Goal: Contribute content: Contribute content

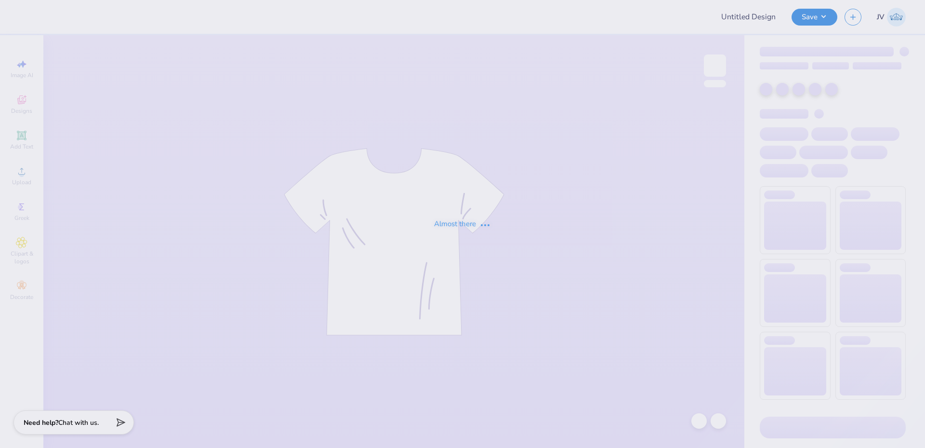
type input "Theta tau tshirt"
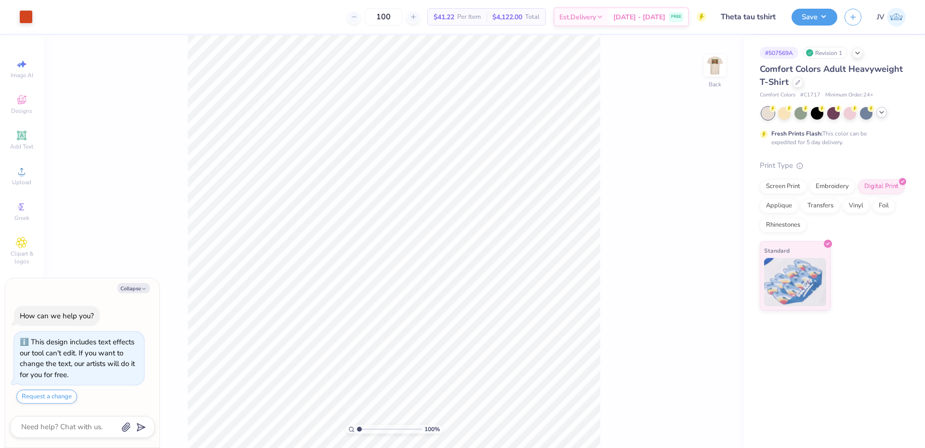
click at [880, 114] on icon at bounding box center [882, 112] width 8 height 8
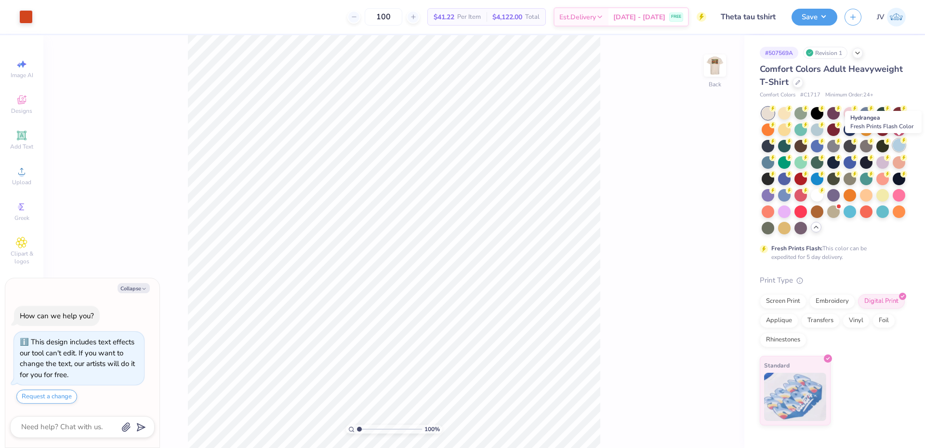
click at [900, 140] on div at bounding box center [899, 145] width 13 height 13
click at [820, 55] on div "Revision 1" at bounding box center [825, 53] width 44 height 12
click at [712, 71] on img at bounding box center [715, 65] width 39 height 39
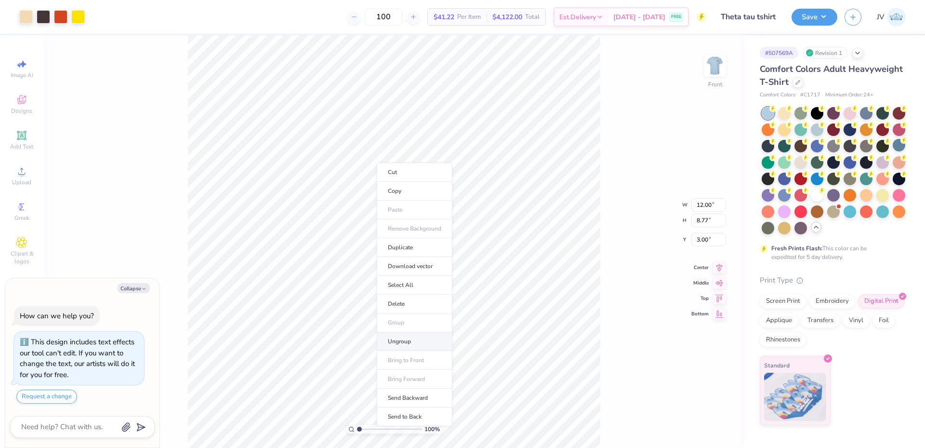
click at [407, 335] on li "Ungroup" at bounding box center [415, 341] width 76 height 19
type textarea "x"
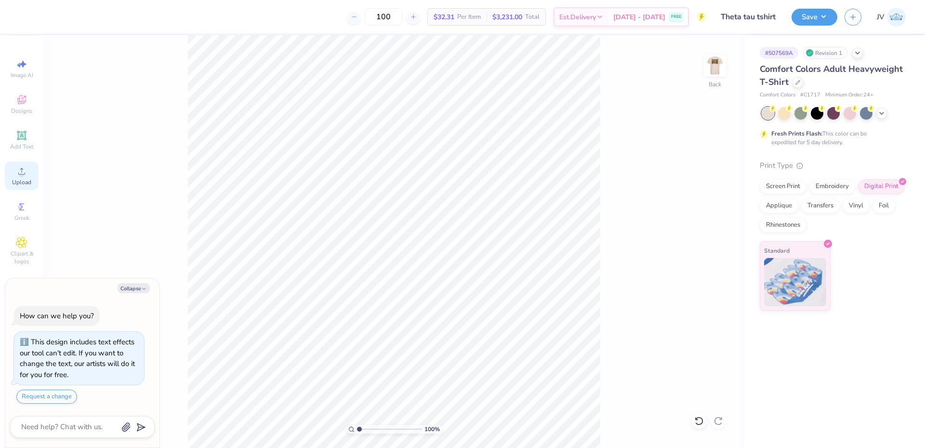
click at [17, 179] on span "Upload" at bounding box center [21, 182] width 19 height 8
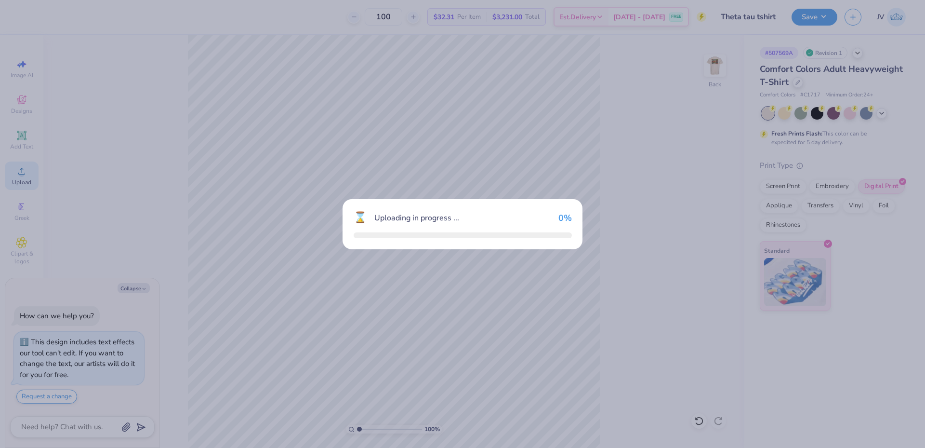
type textarea "x"
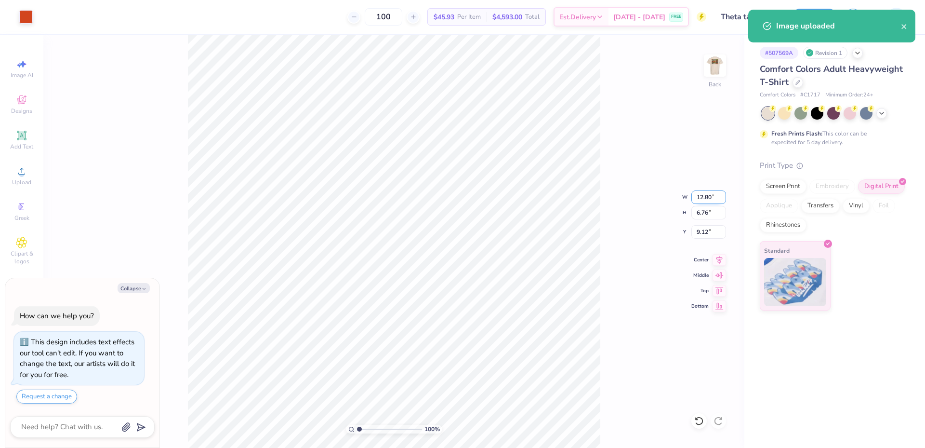
click at [708, 197] on input "12.80" at bounding box center [709, 196] width 35 height 13
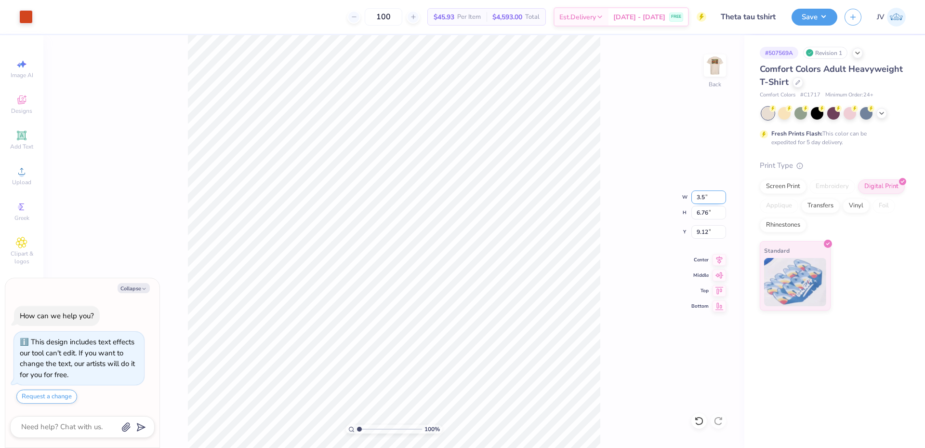
type input "3.5"
type textarea "x"
type input "3.50"
type input "1.85"
click at [704, 237] on input "11.58" at bounding box center [709, 231] width 35 height 13
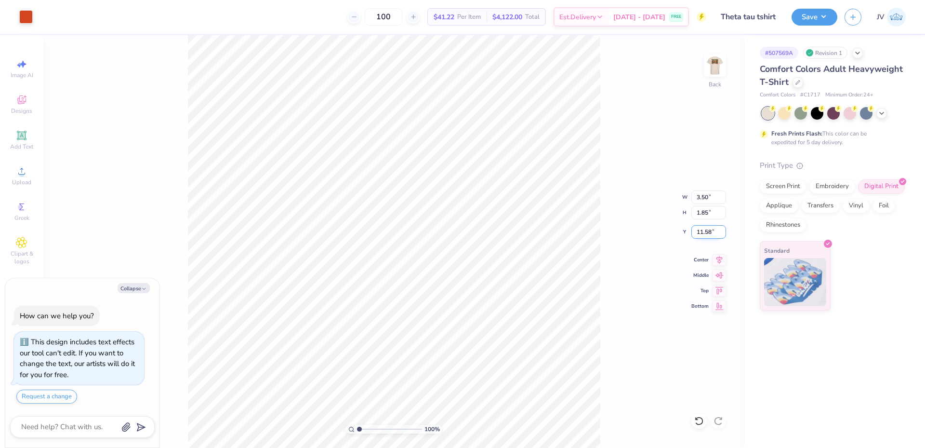
click at [705, 237] on input "11.58" at bounding box center [709, 231] width 35 height 13
type input "3"
type textarea "x"
type input "3.00"
click at [644, 168] on div "100 % Back W 3.50 3.50 " H 1.85 1.85 " Y 3.00 3.00 " Center Middle Top Bottom" at bounding box center [393, 241] width 701 height 413
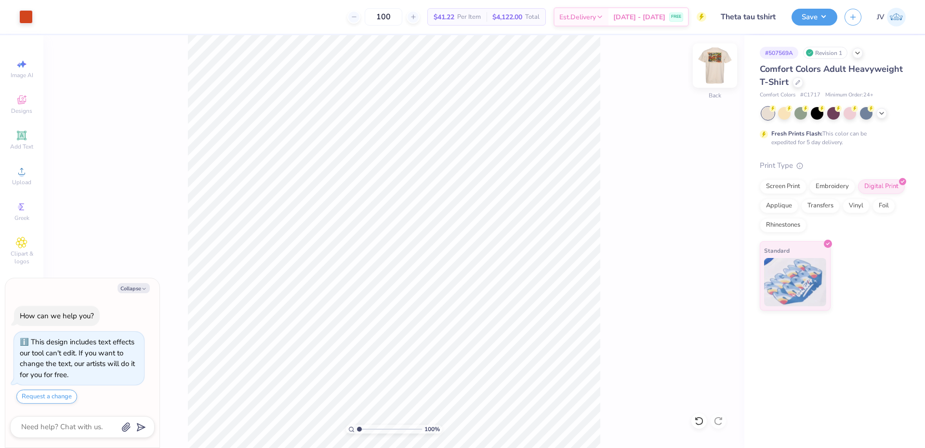
click at [721, 66] on img at bounding box center [715, 65] width 39 height 39
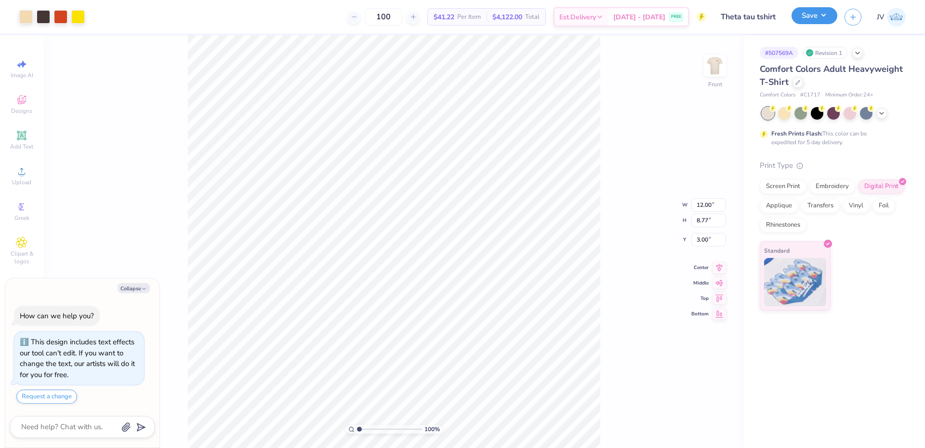
click at [823, 13] on button "Save" at bounding box center [815, 15] width 46 height 17
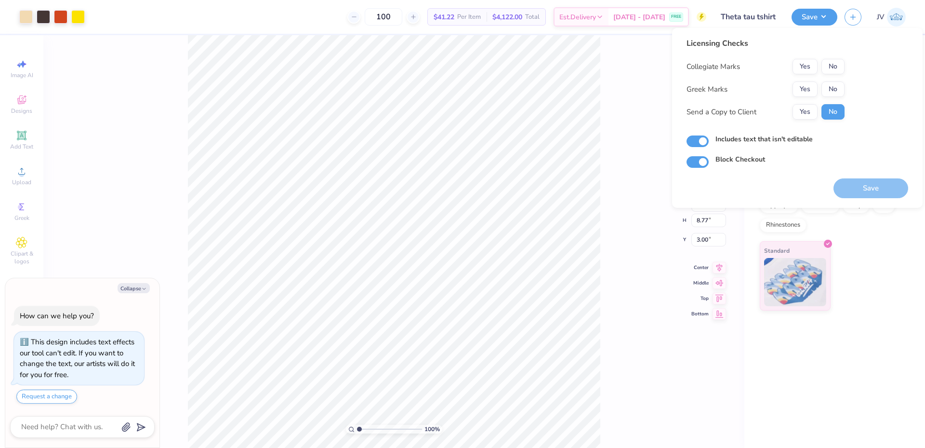
click at [808, 80] on div "Collegiate Marks Yes No Greek Marks Yes No Send a Copy to Client Yes No" at bounding box center [766, 89] width 158 height 61
click at [801, 85] on button "Yes" at bounding box center [805, 88] width 25 height 15
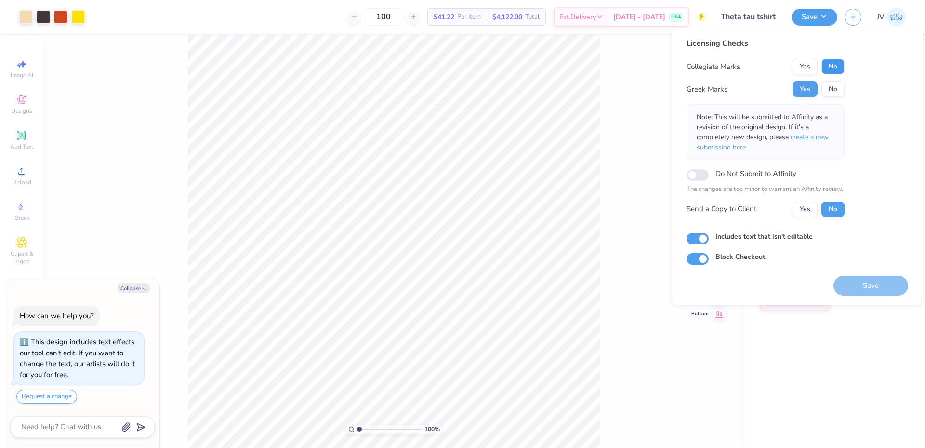
click at [833, 64] on button "No" at bounding box center [833, 66] width 23 height 15
click at [815, 134] on span "create a new submission here" at bounding box center [763, 142] width 132 height 19
type textarea "x"
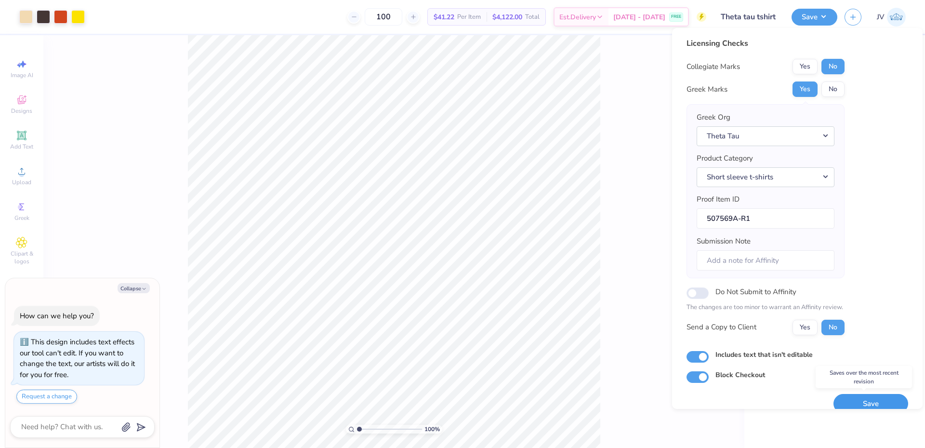
click at [870, 397] on button "Save" at bounding box center [871, 404] width 75 height 20
